Goal: Task Accomplishment & Management: Use online tool/utility

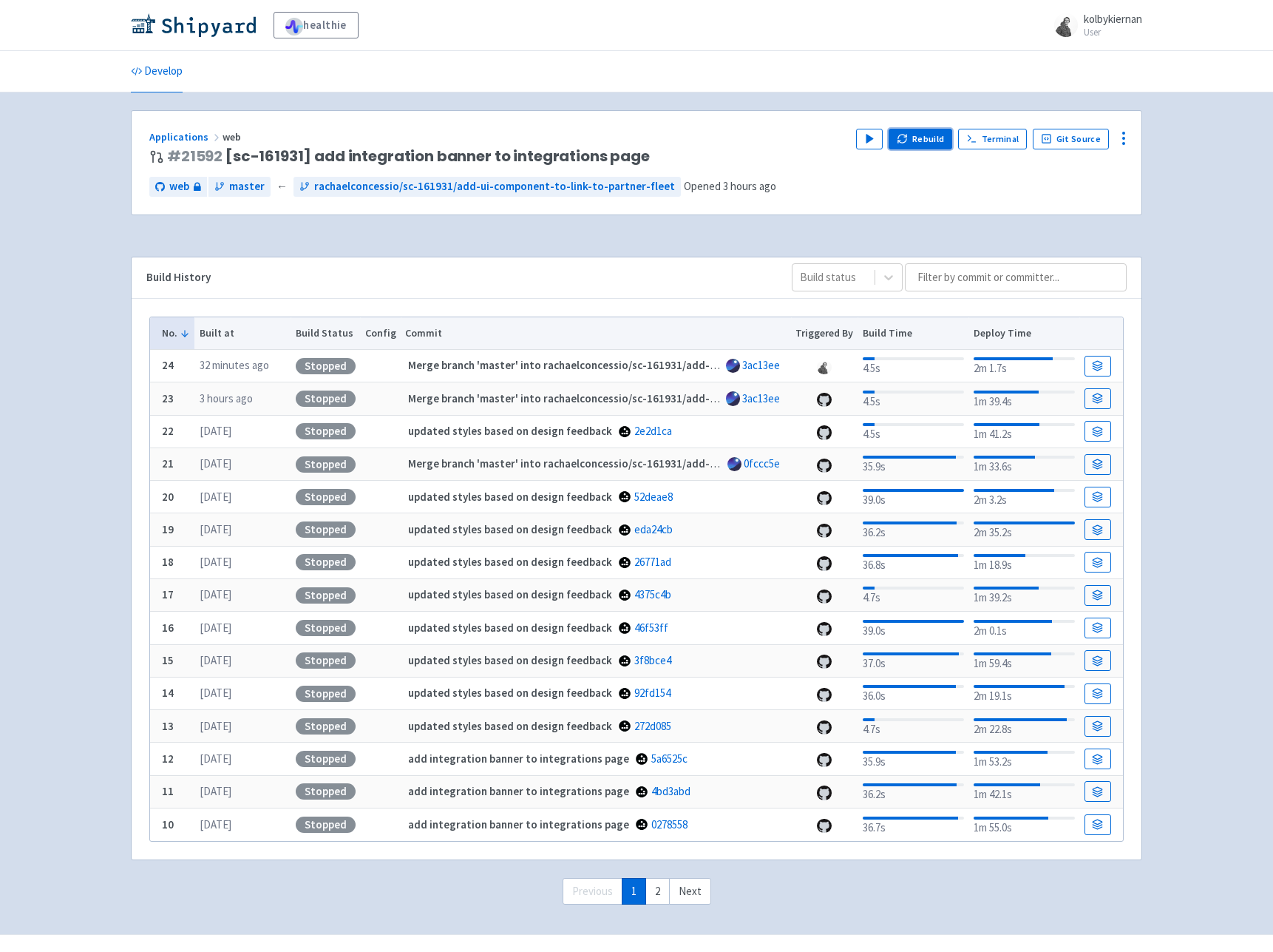
click at [917, 137] on button "Rebuild" at bounding box center [920, 139] width 64 height 21
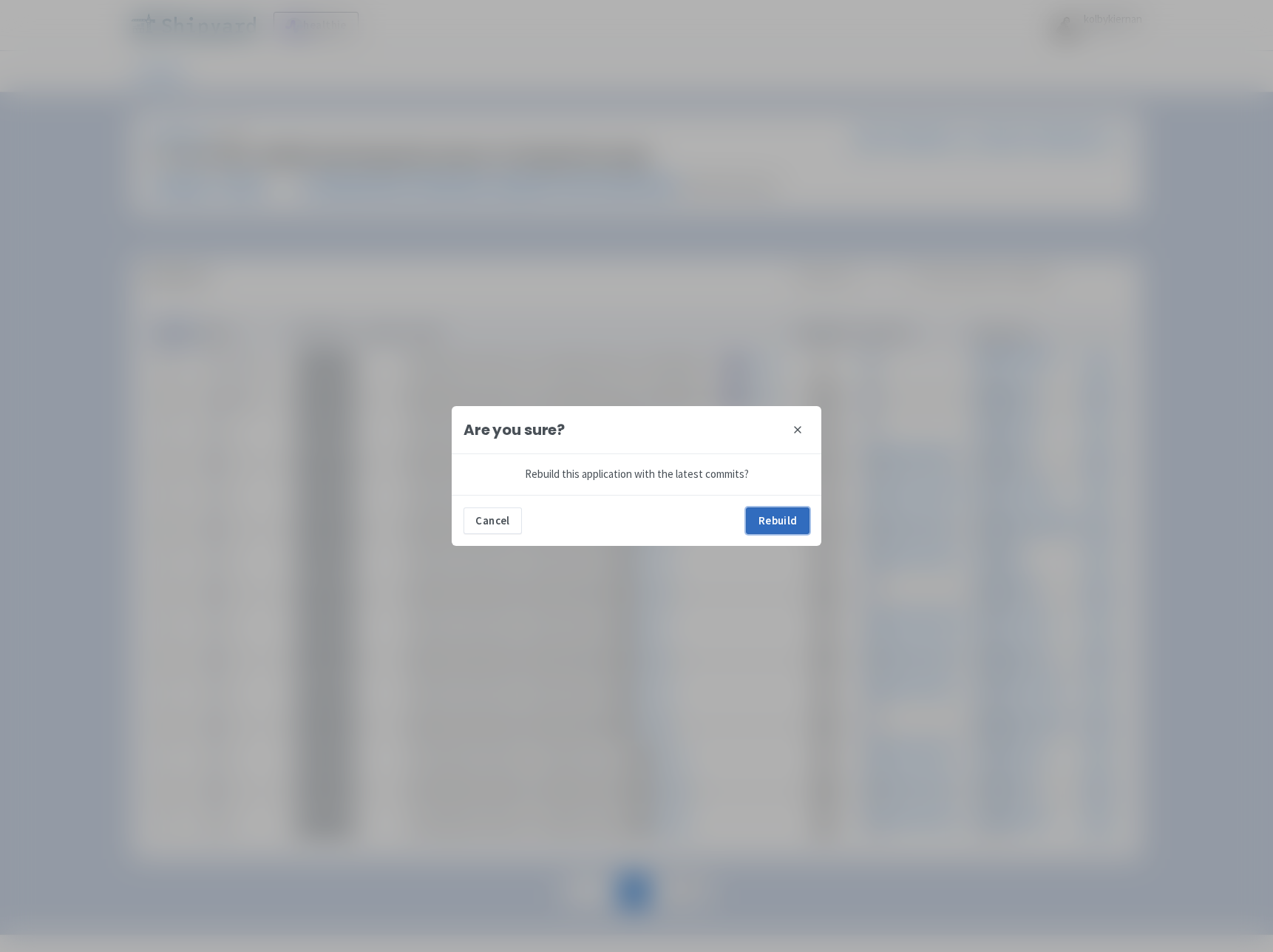
click at [793, 522] on button "Rebuild" at bounding box center [778, 520] width 64 height 26
